Goal: Book appointment/travel/reservation

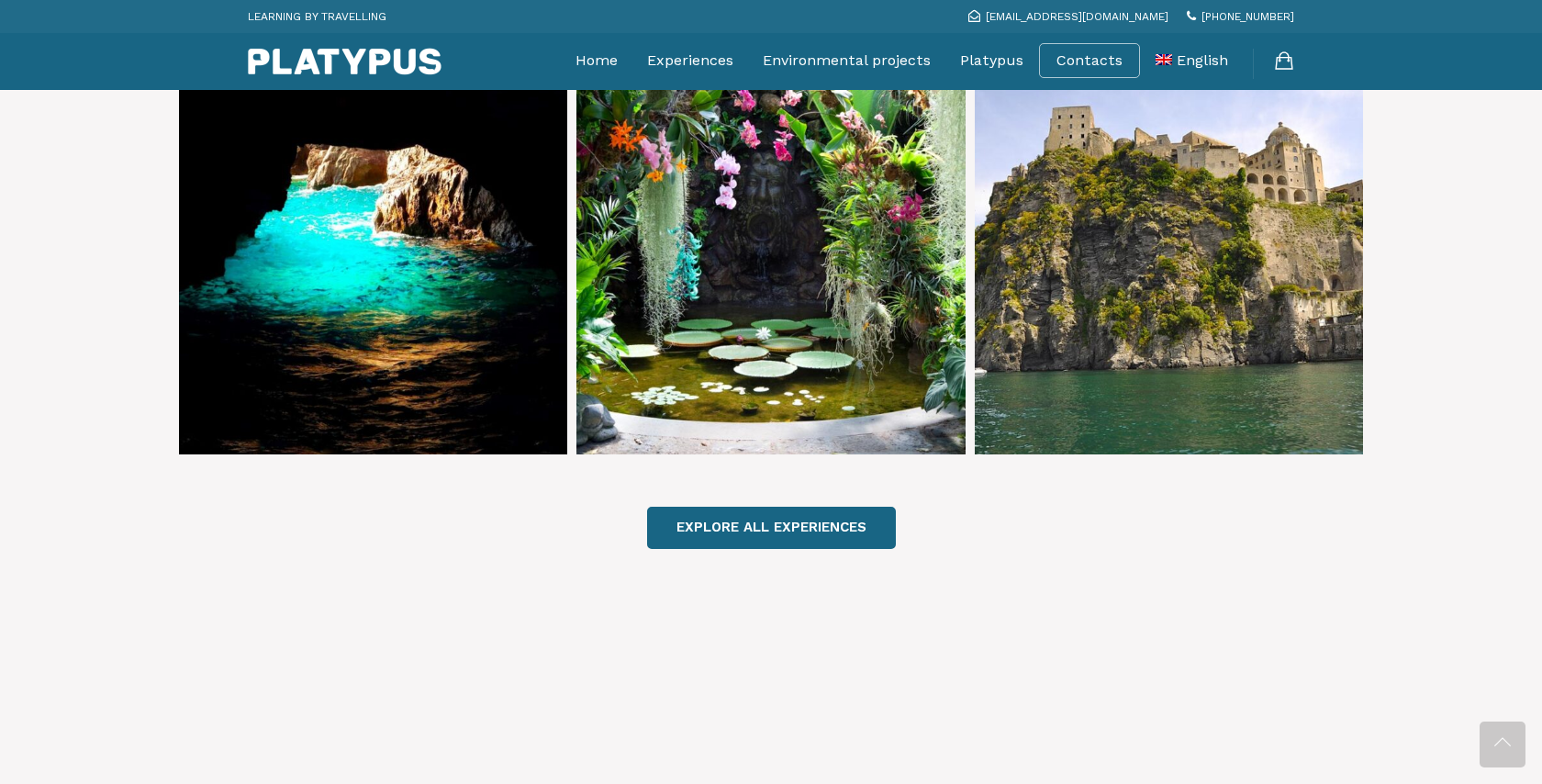
scroll to position [1347, 0]
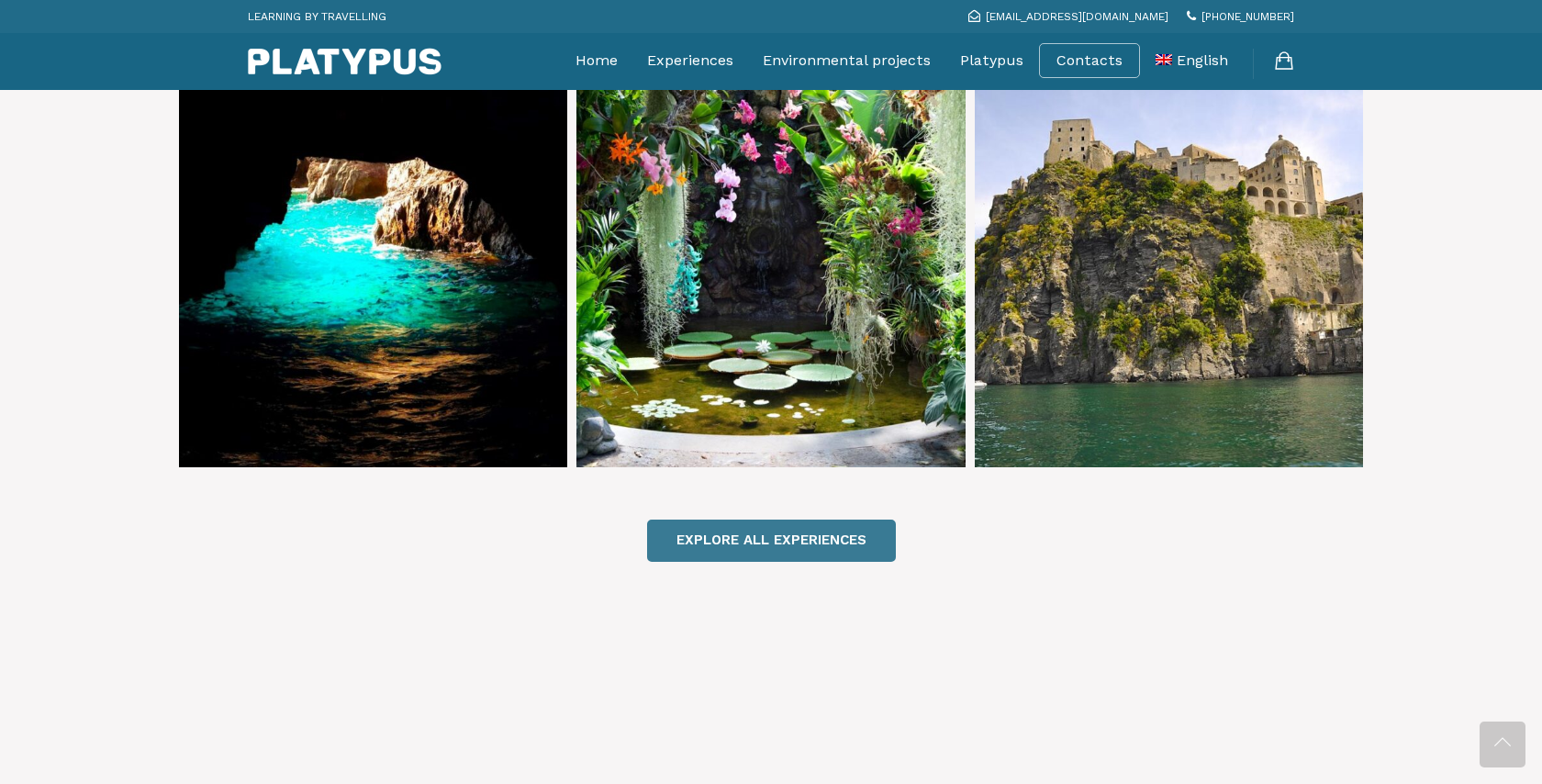
click at [762, 519] on link "EXPLORE ALL EXPERIENCES" at bounding box center [771, 540] width 249 height 41
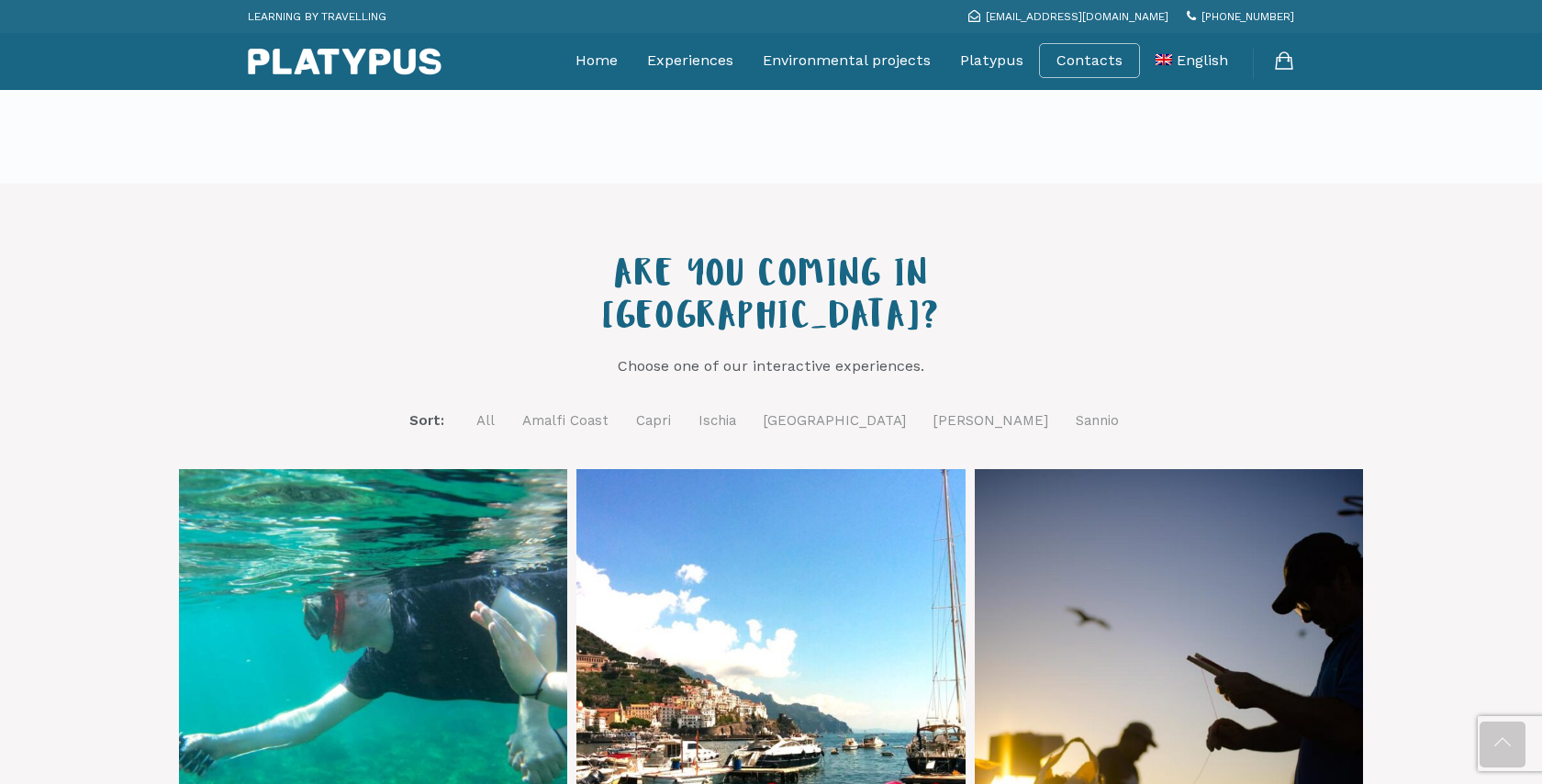
scroll to position [496, 0]
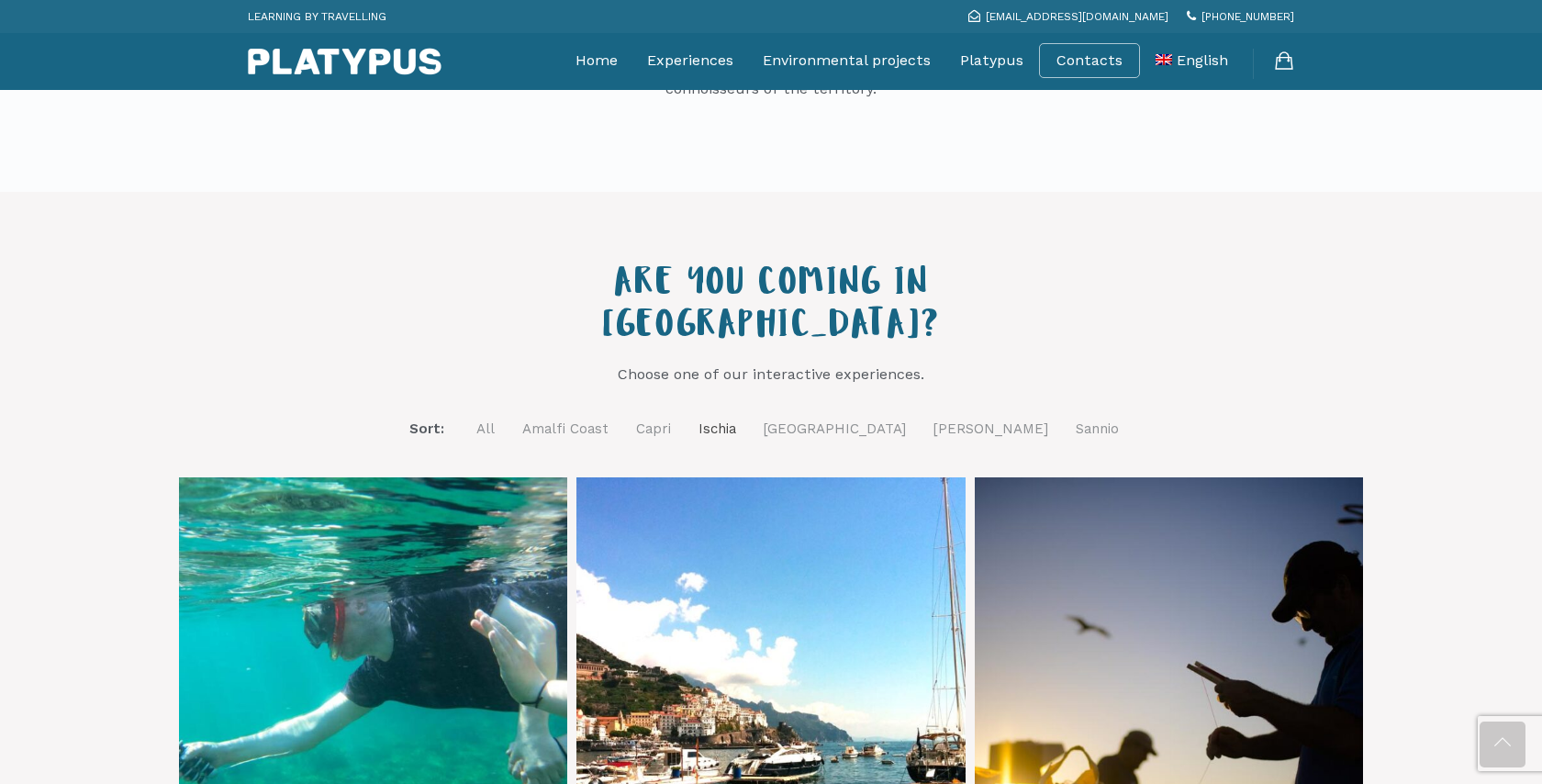
click at [737, 417] on link "Ischia" at bounding box center [717, 428] width 38 height 23
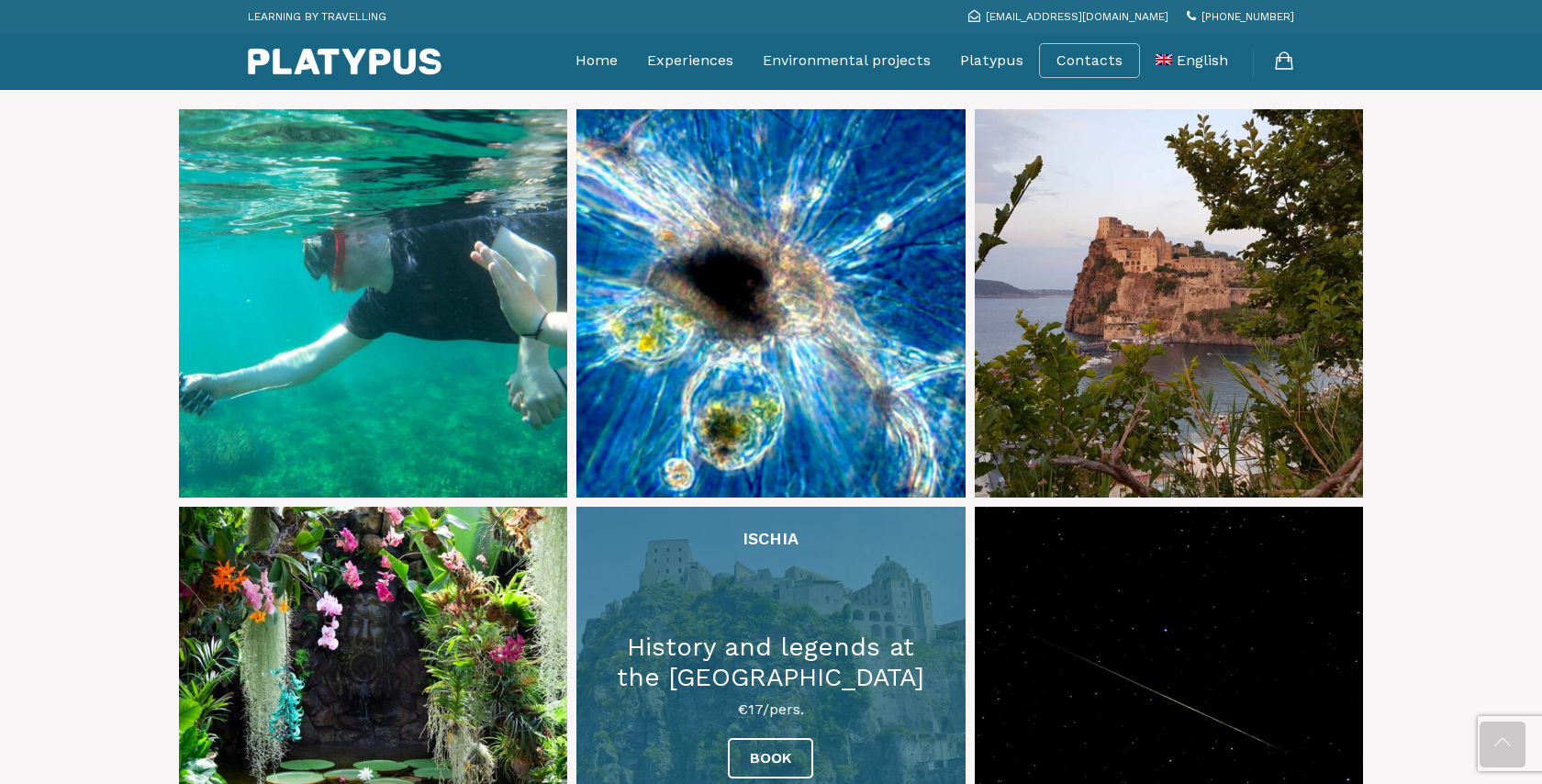
scroll to position [846, 0]
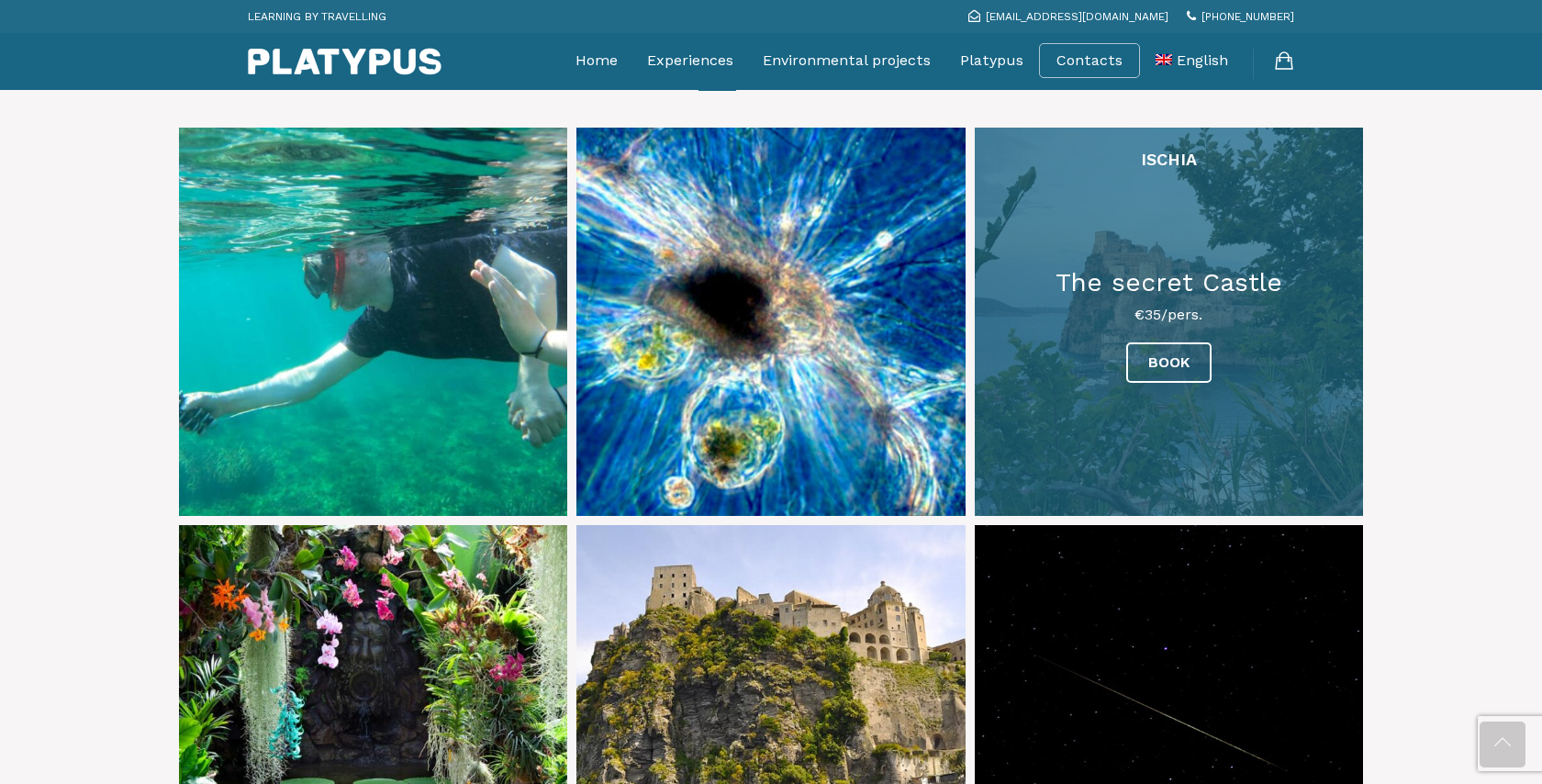
click at [1145, 305] on link at bounding box center [1169, 322] width 388 height 388
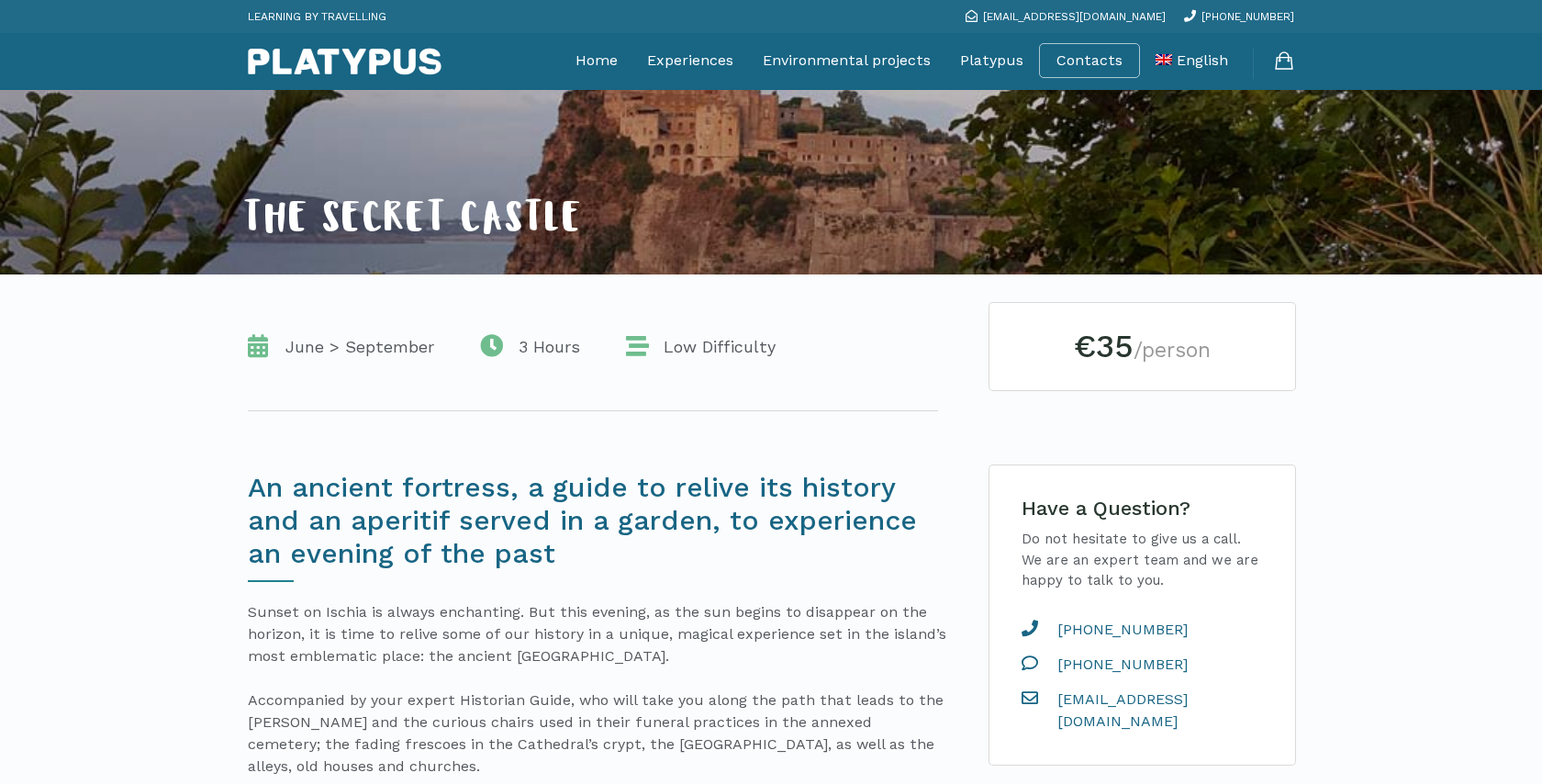
scroll to position [185, 0]
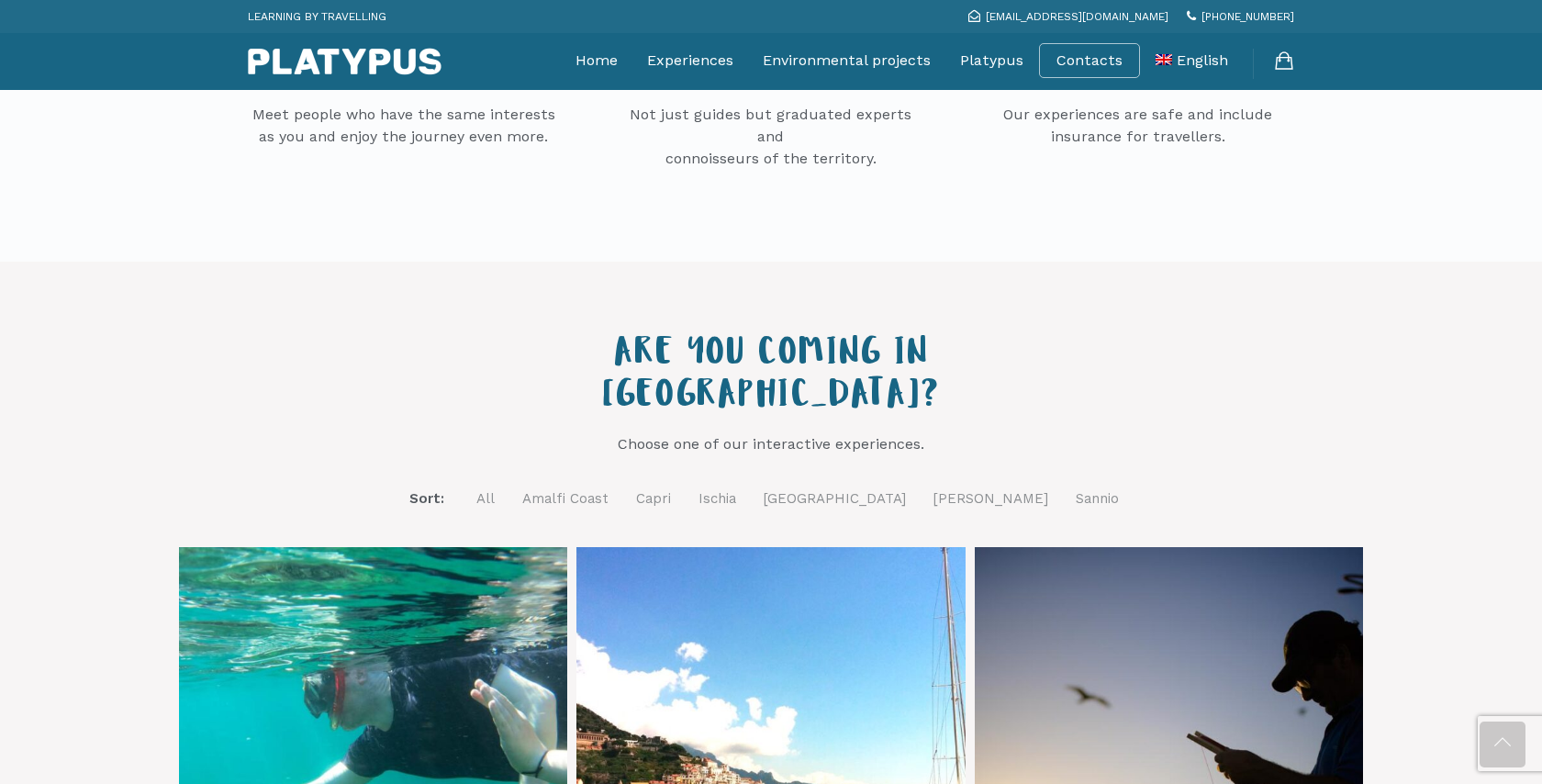
scroll to position [427, 0]
click at [737, 486] on link "Ischia" at bounding box center [717, 497] width 38 height 23
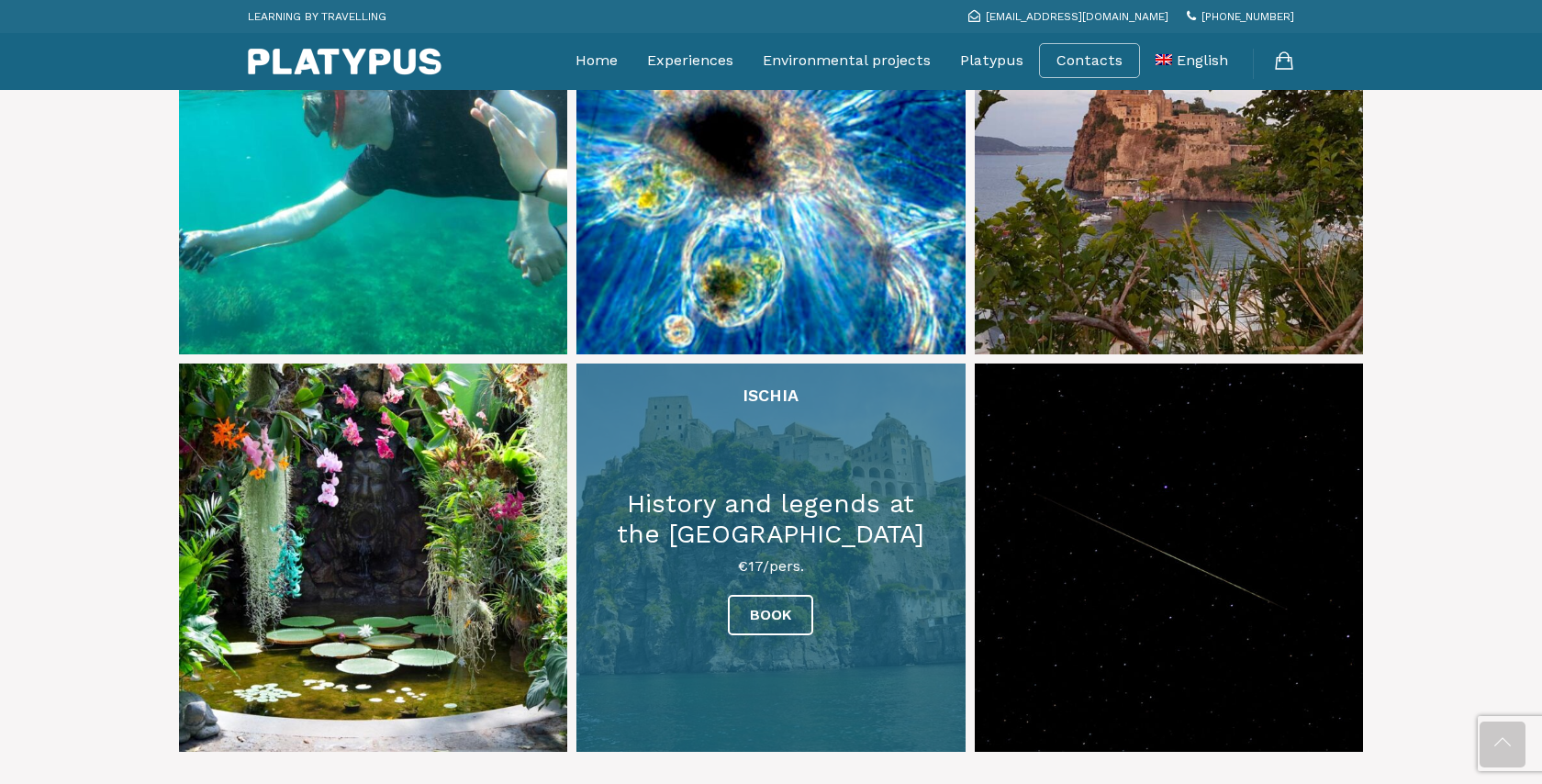
scroll to position [1023, 0]
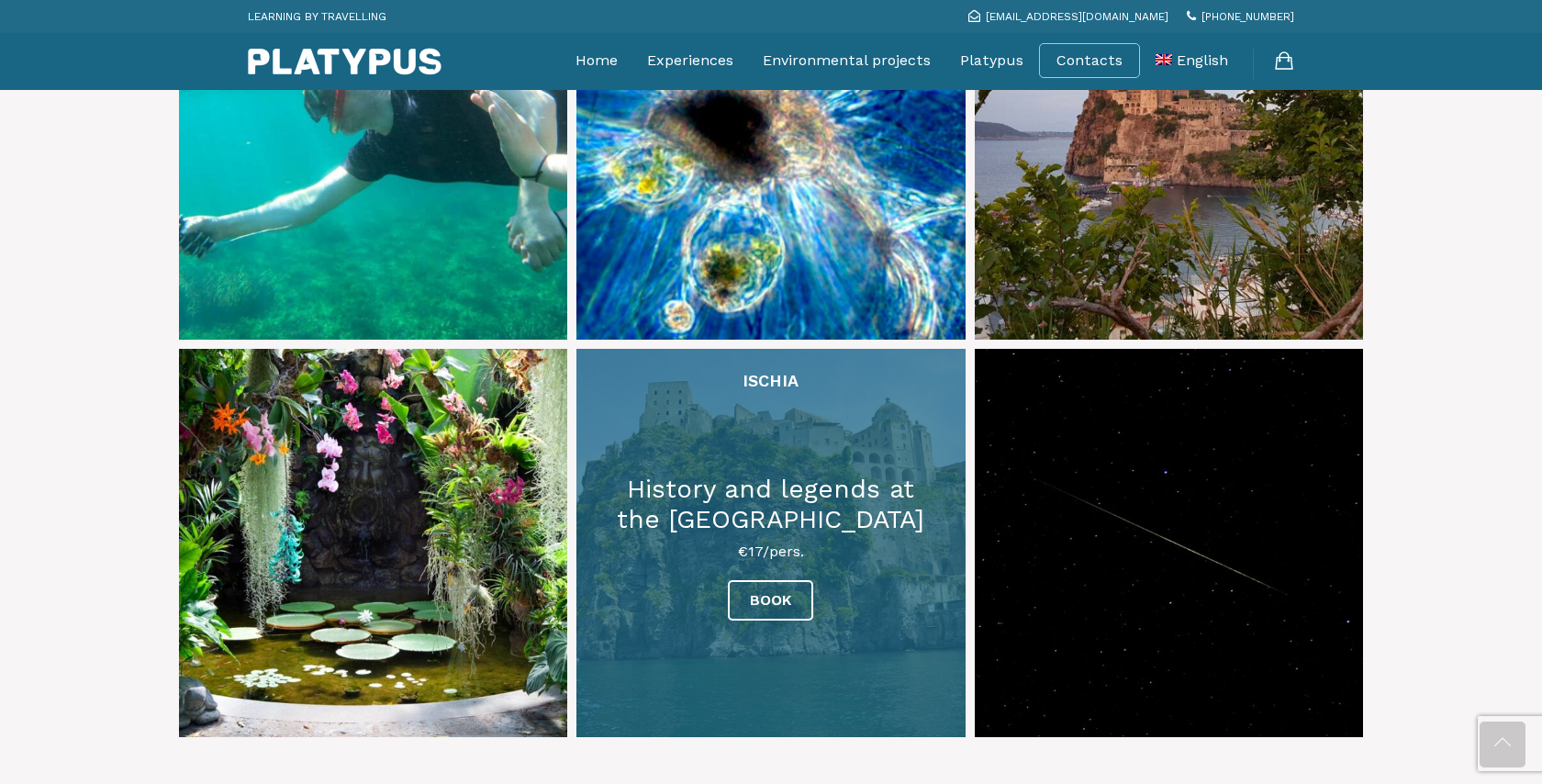
click at [785, 526] on link at bounding box center [771, 542] width 388 height 388
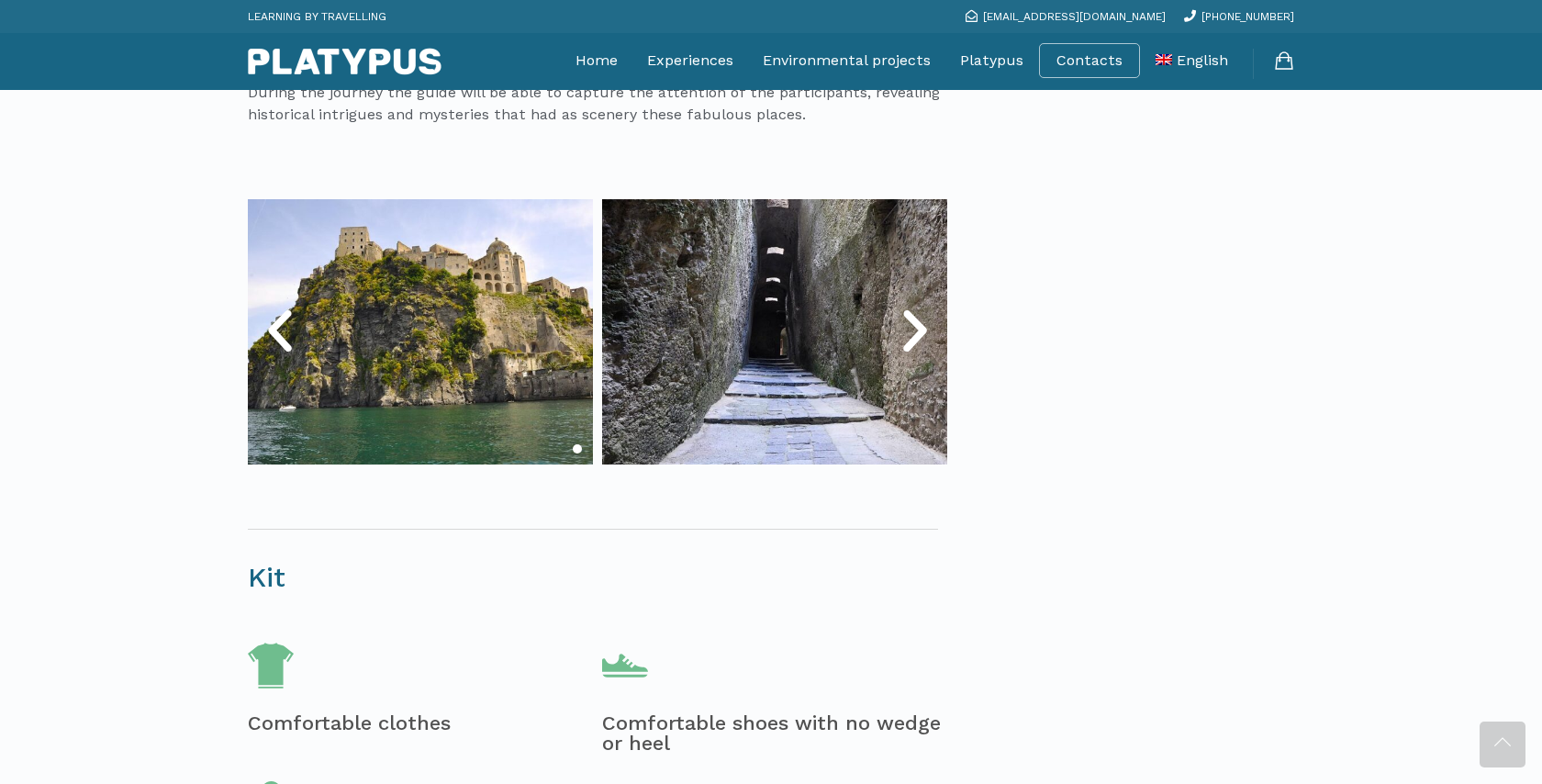
scroll to position [930, 0]
click at [910, 304] on icon "Next slide" at bounding box center [915, 332] width 55 height 55
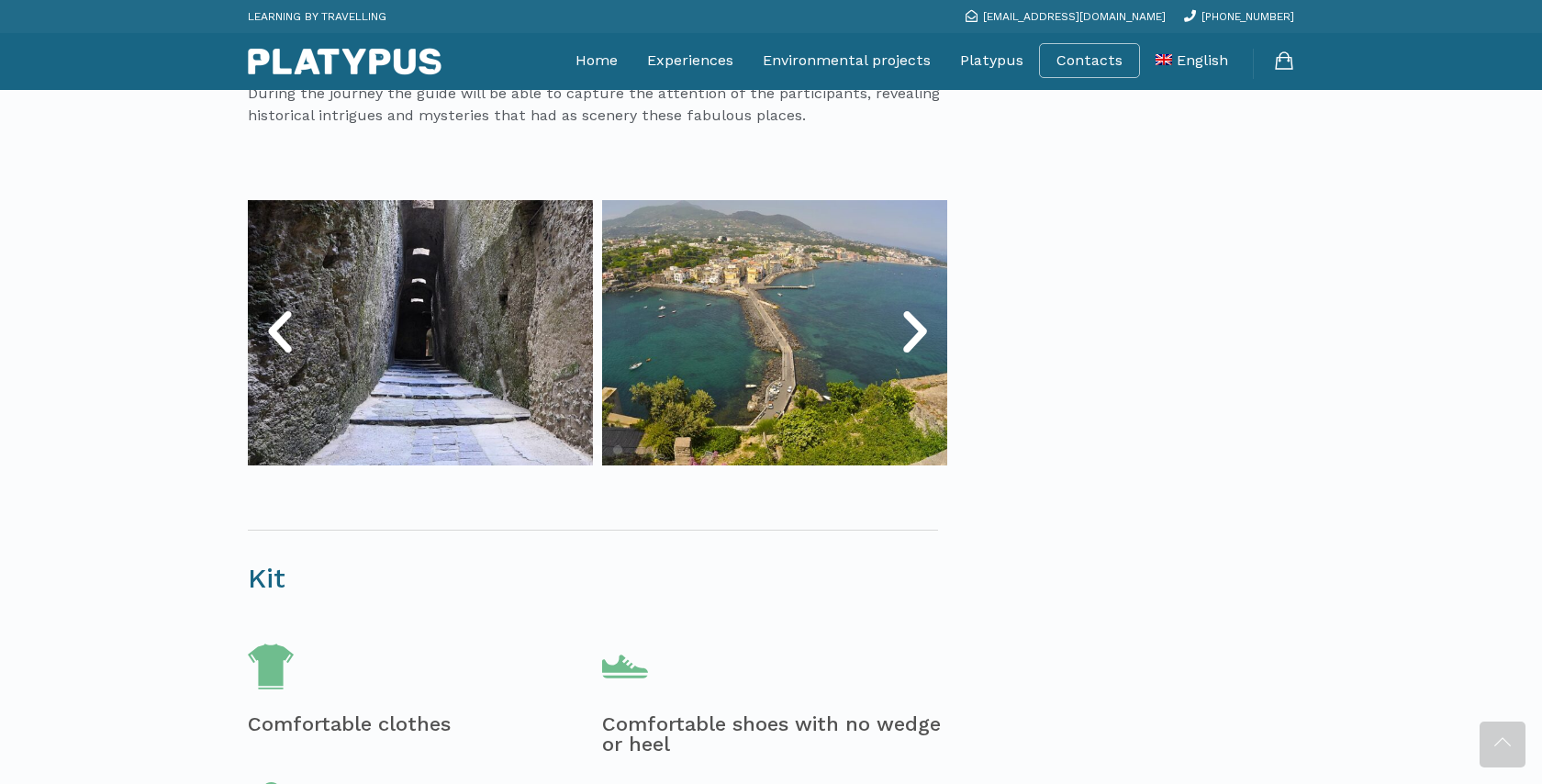
click at [910, 304] on icon "Next slide" at bounding box center [915, 332] width 55 height 55
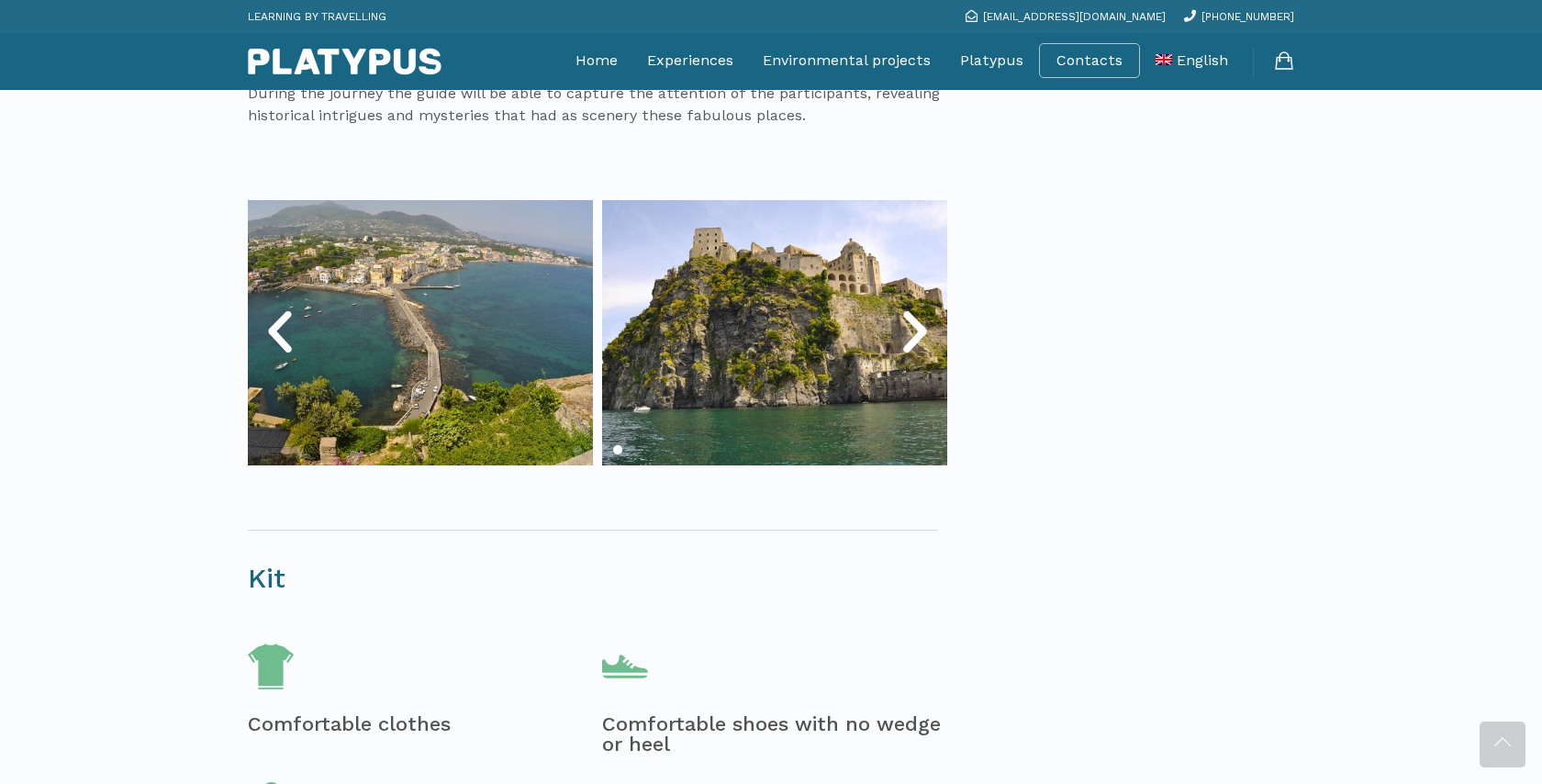
click at [910, 304] on icon "Next slide" at bounding box center [915, 332] width 55 height 55
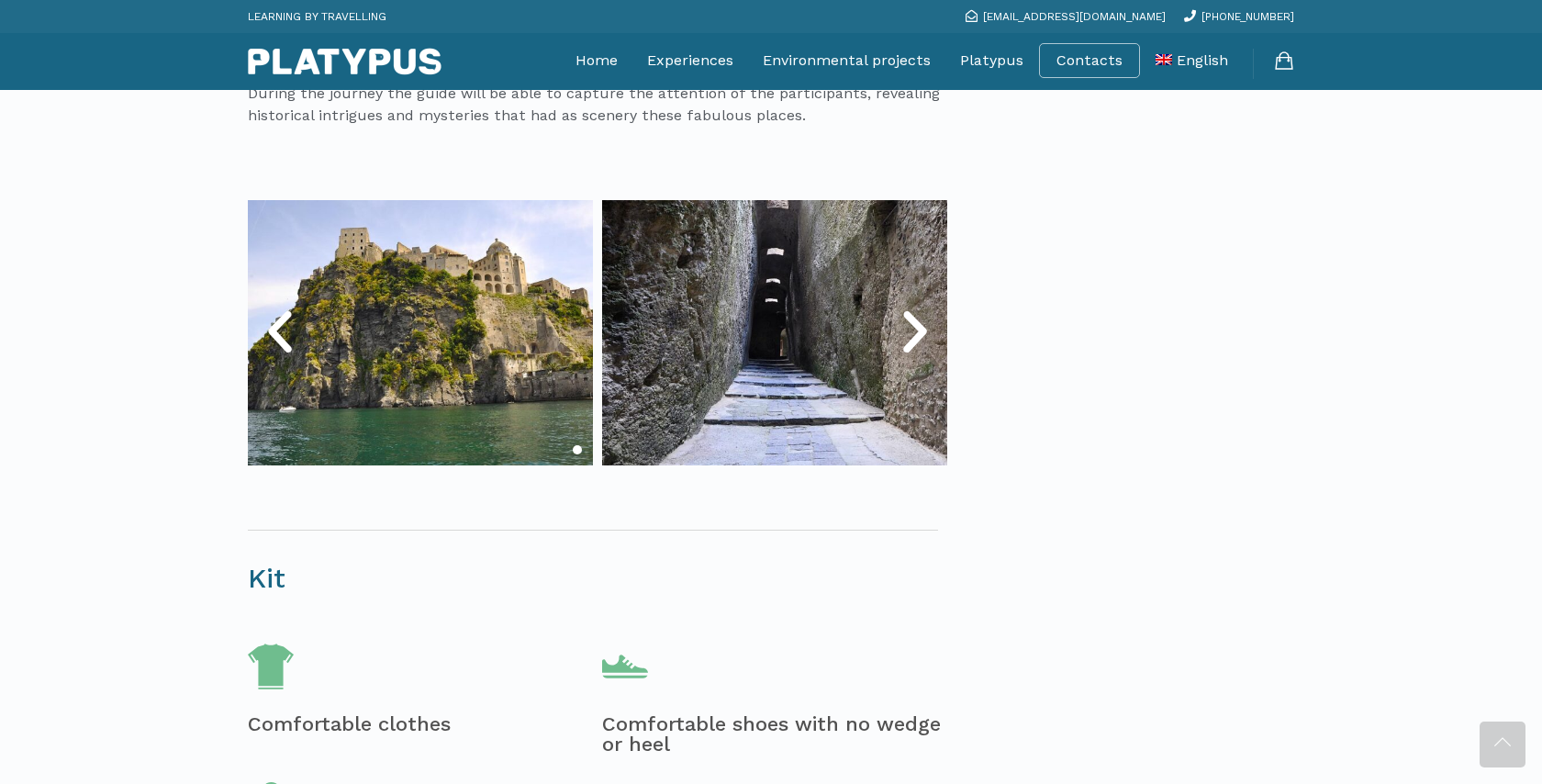
click at [910, 304] on icon "Next slide" at bounding box center [915, 332] width 55 height 55
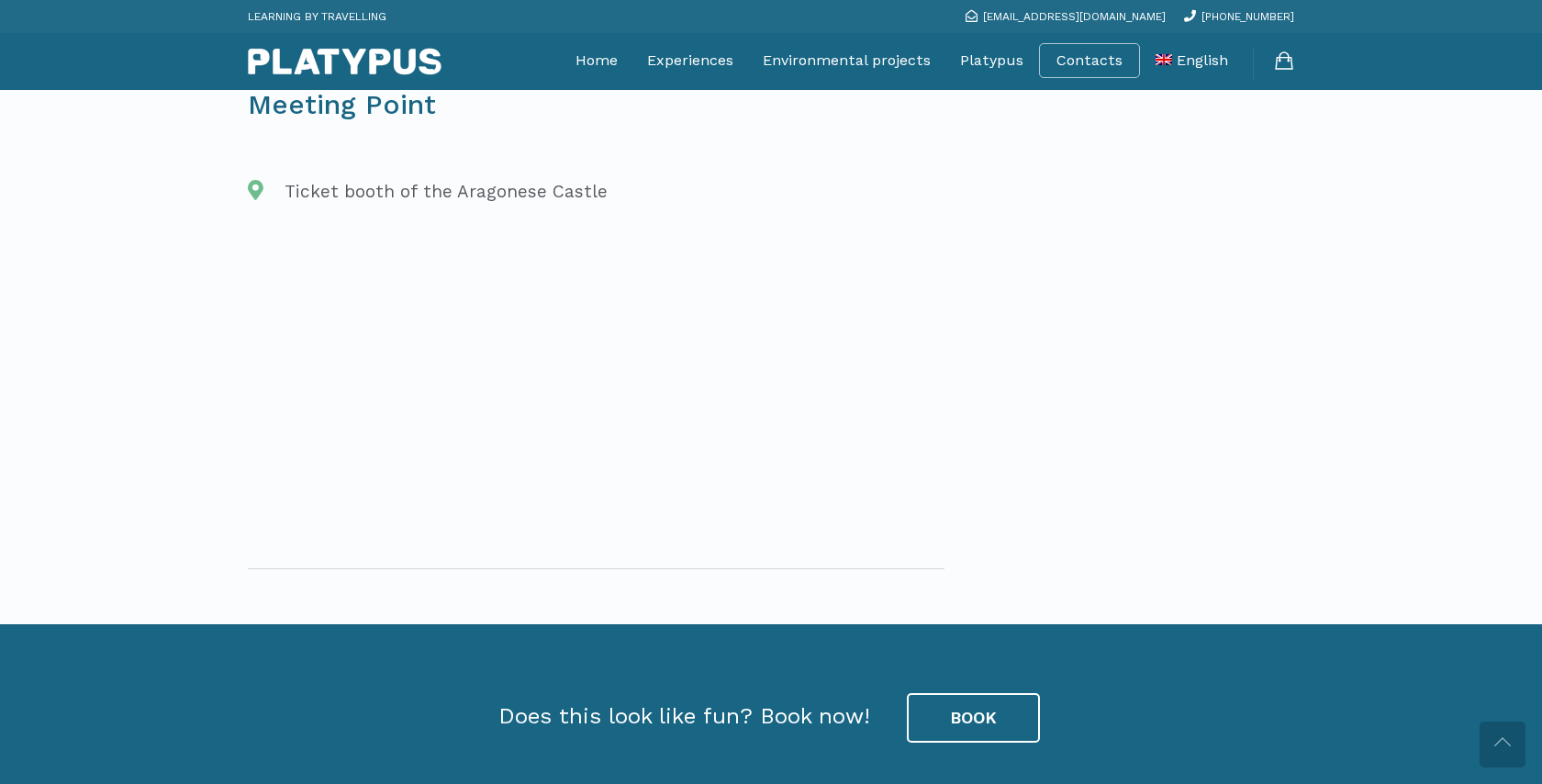
scroll to position [2528, 0]
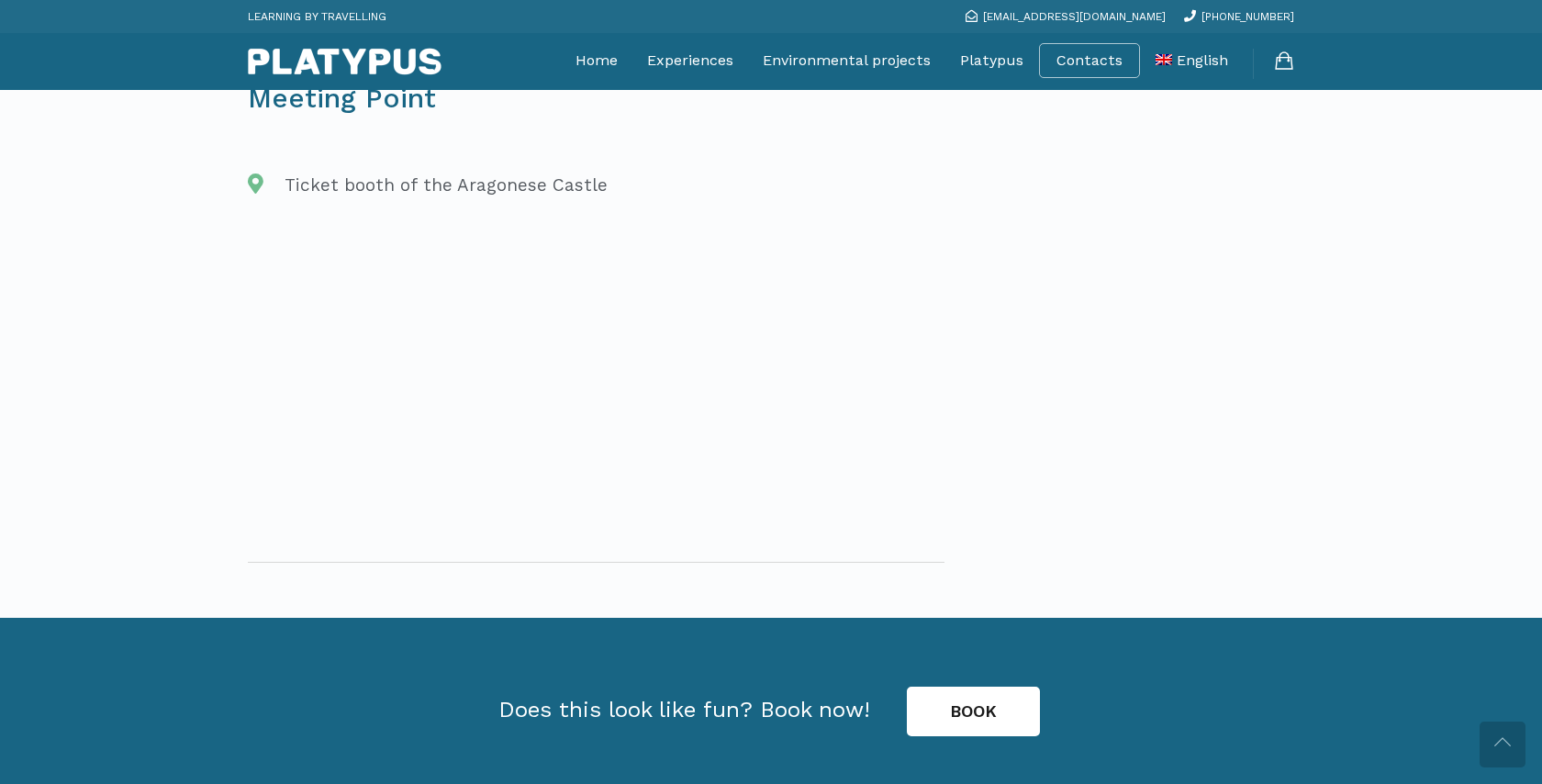
click at [963, 687] on link "BOOK" at bounding box center [973, 711] width 133 height 50
click at [944, 687] on link "BOOK" at bounding box center [973, 711] width 133 height 50
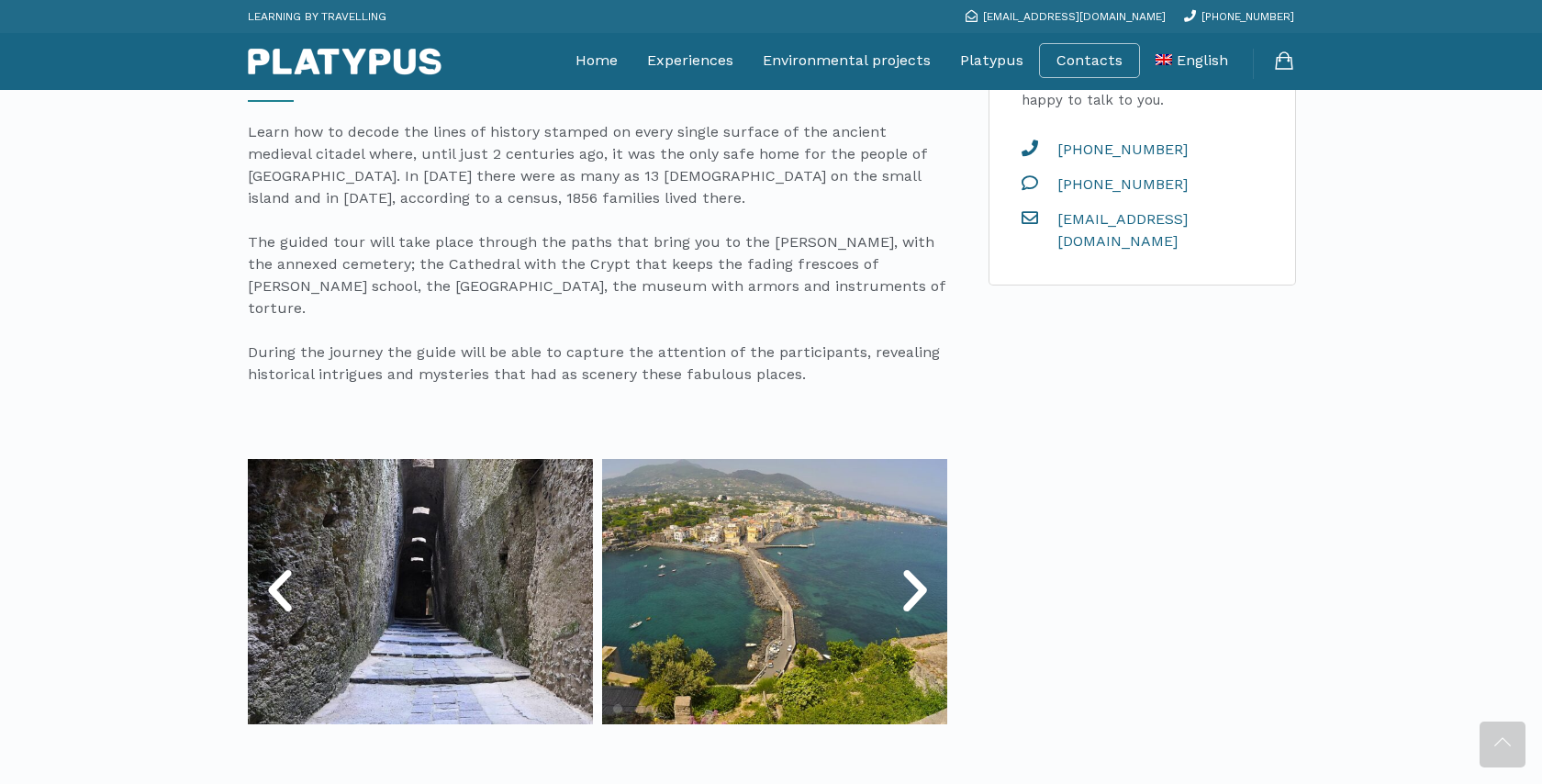
scroll to position [375, 0]
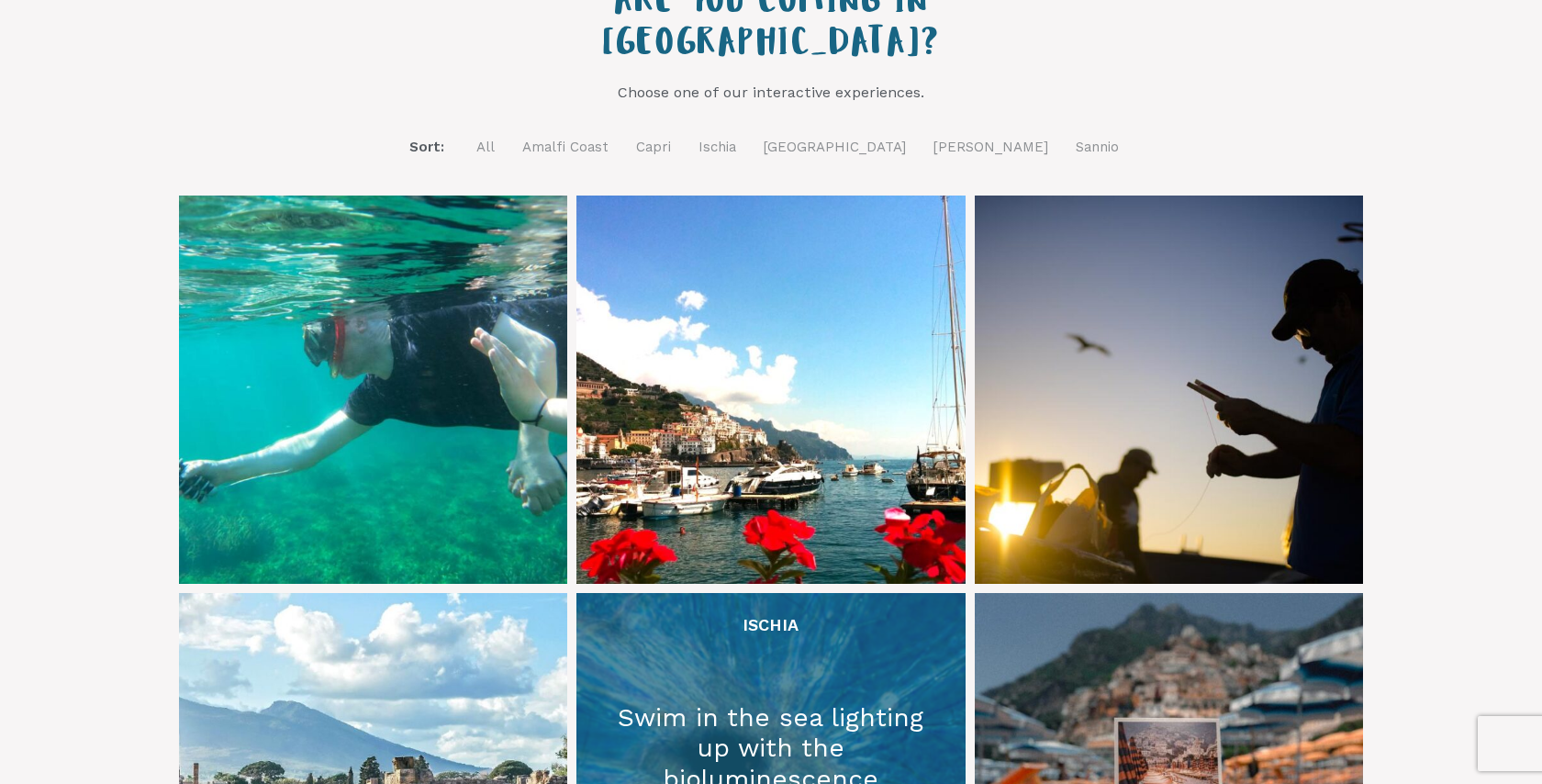
scroll to position [572, 0]
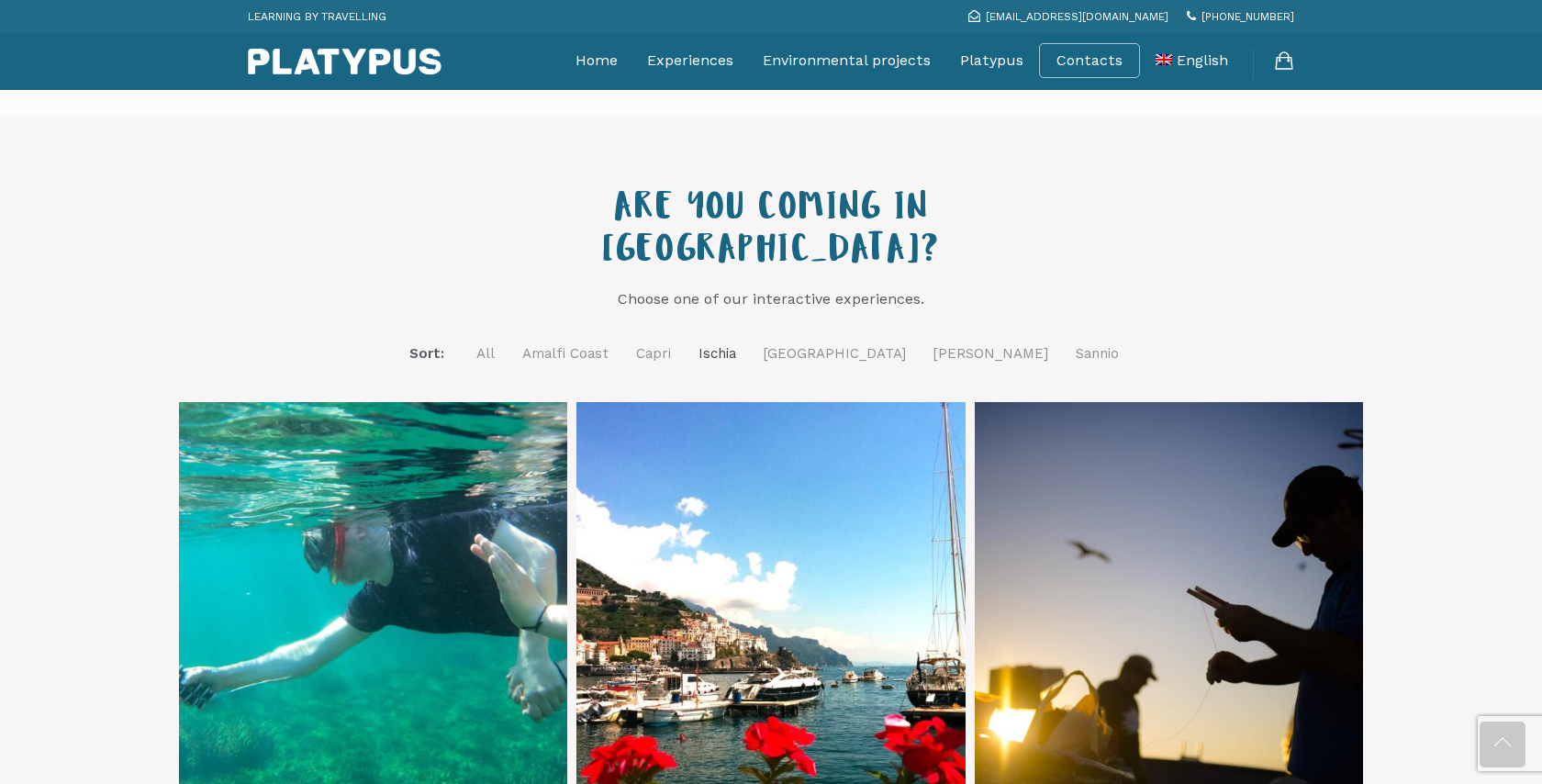
click at [737, 342] on link "Ischia" at bounding box center [717, 353] width 38 height 23
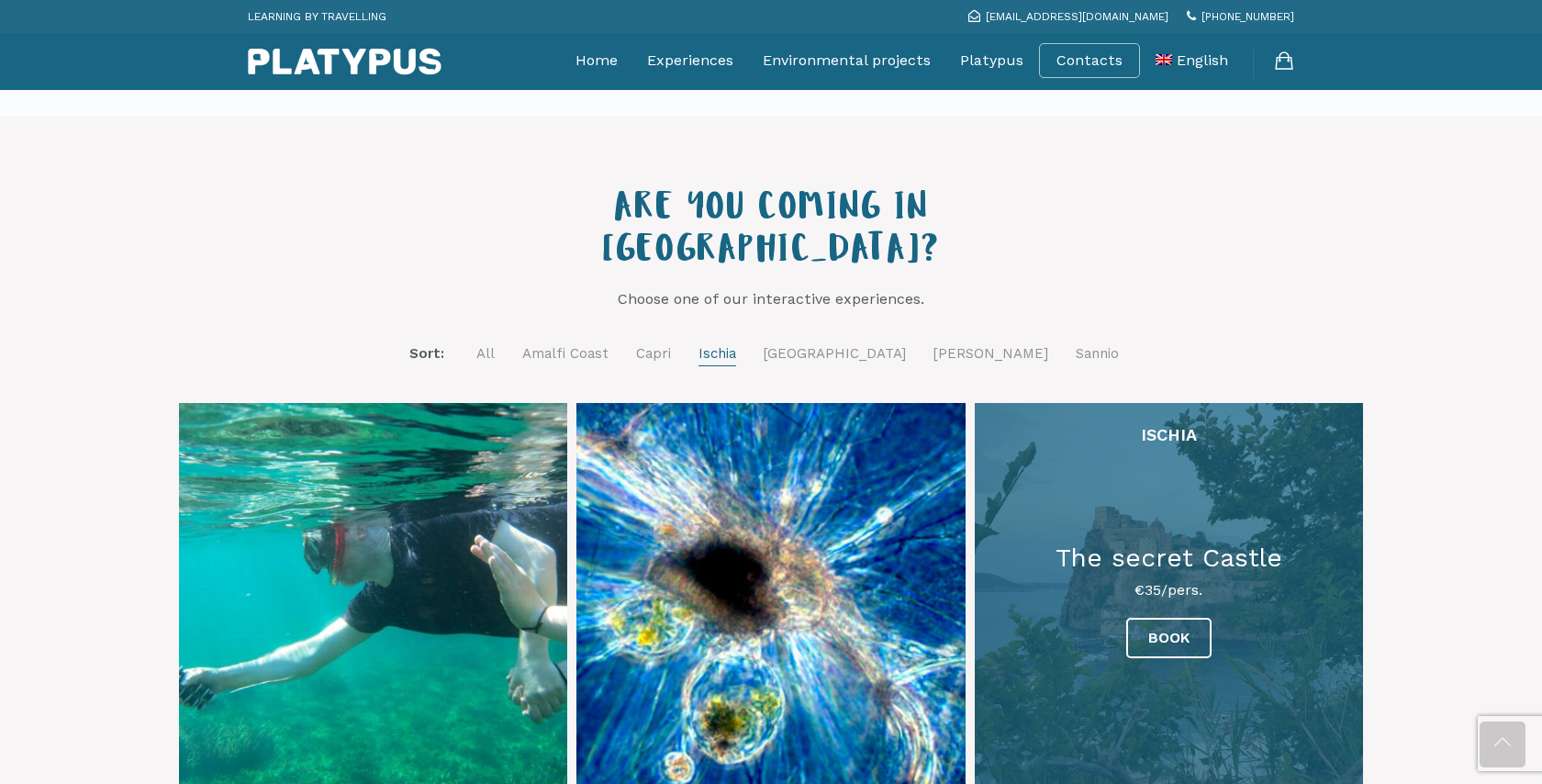
click at [1163, 577] on link at bounding box center [1169, 597] width 388 height 388
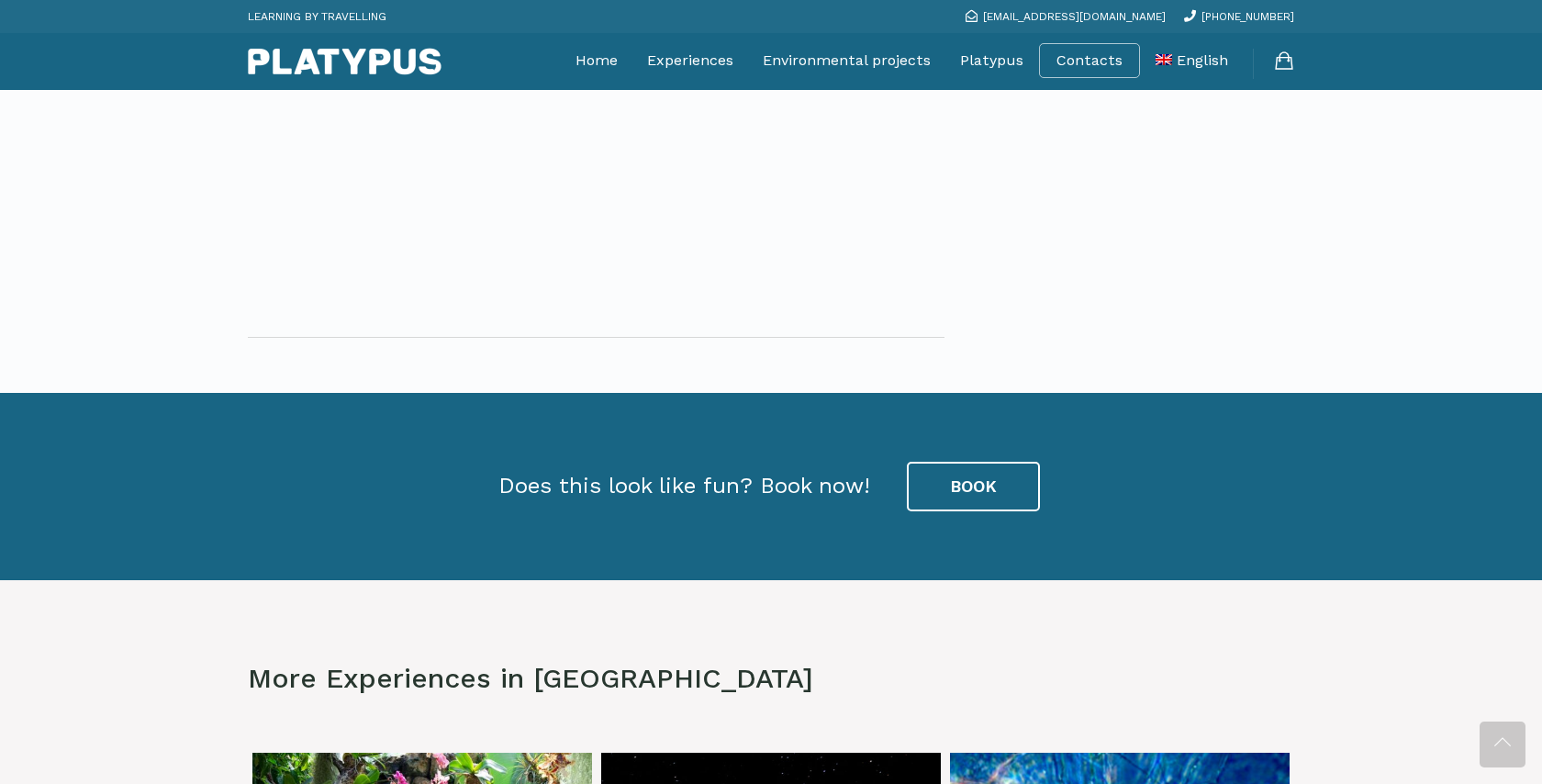
scroll to position [2453, 0]
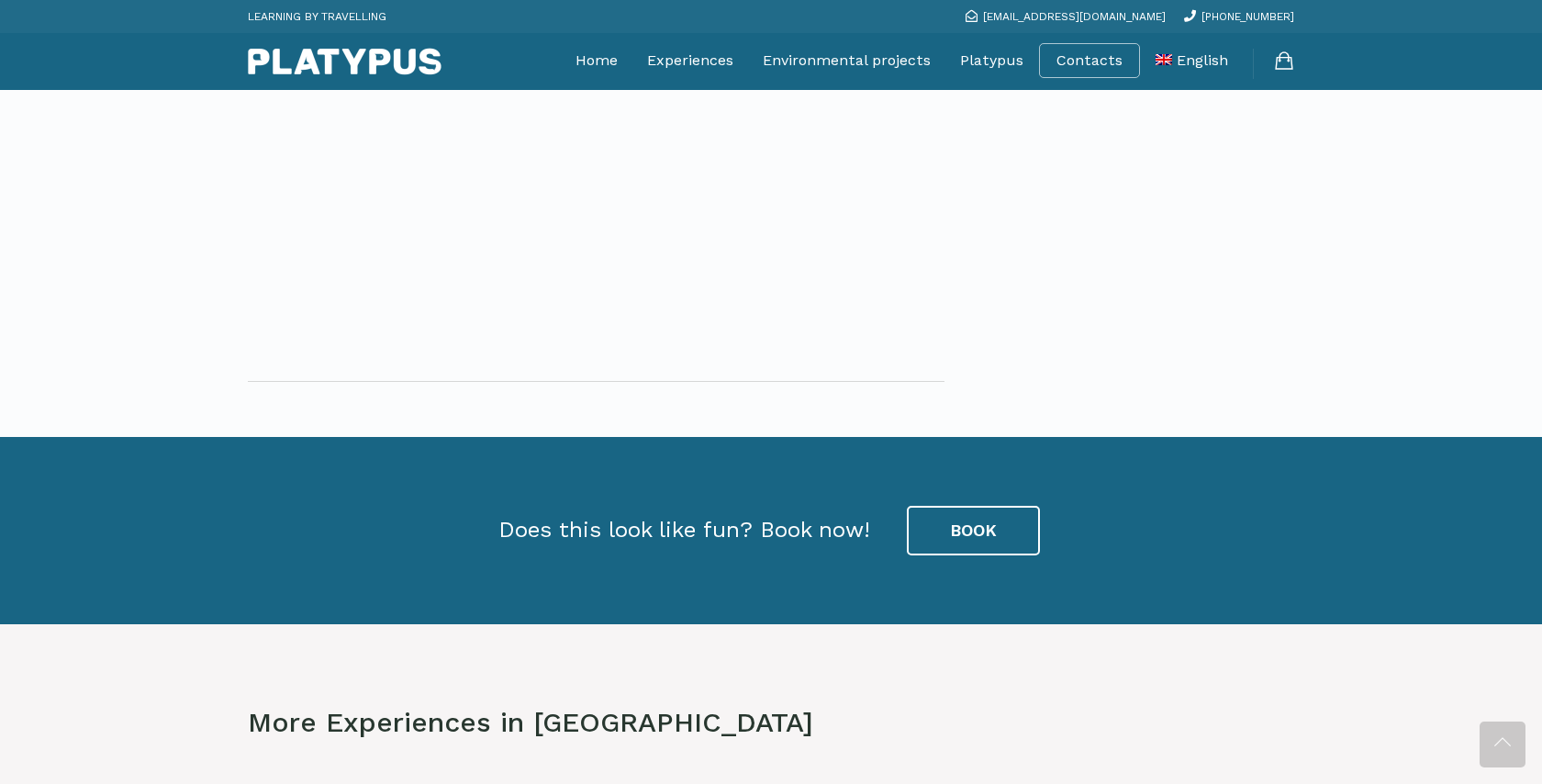
click at [972, 561] on div "BOOK" at bounding box center [973, 532] width 143 height 63
click at [981, 536] on link "BOOK" at bounding box center [973, 530] width 133 height 50
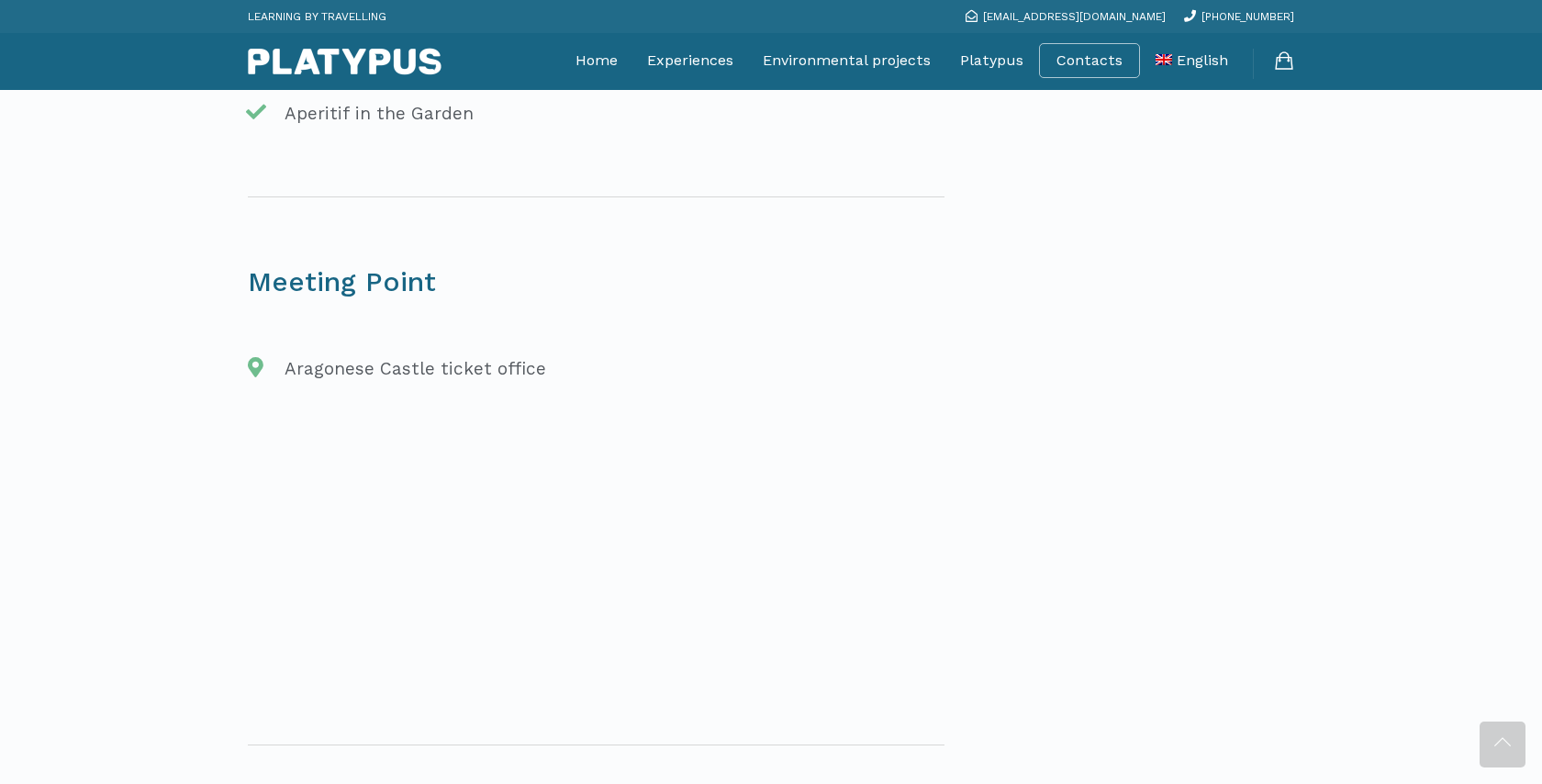
scroll to position [2107, 0]
